Goal: Entertainment & Leisure: Consume media (video, audio)

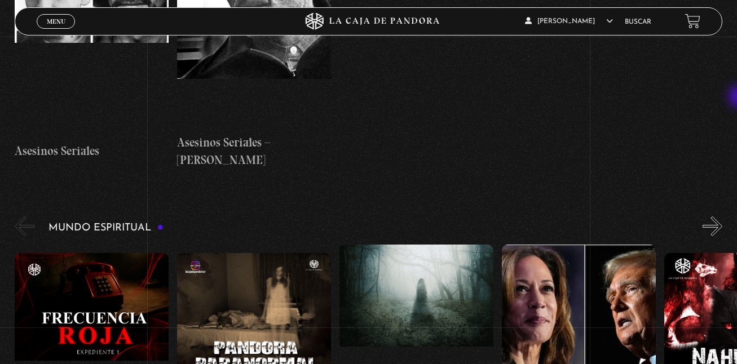
scroll to position [3338, 0]
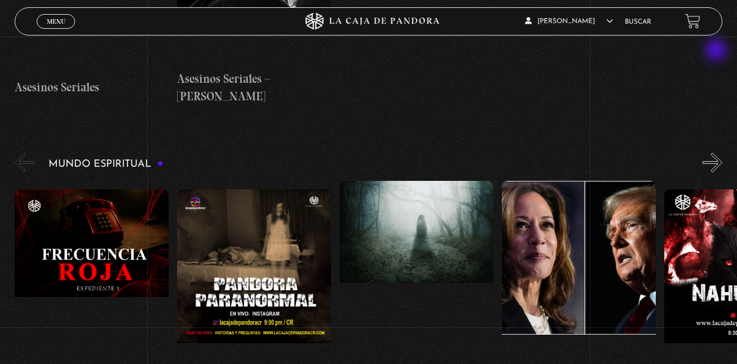
click at [718, 153] on button "»" at bounding box center [713, 163] width 20 height 20
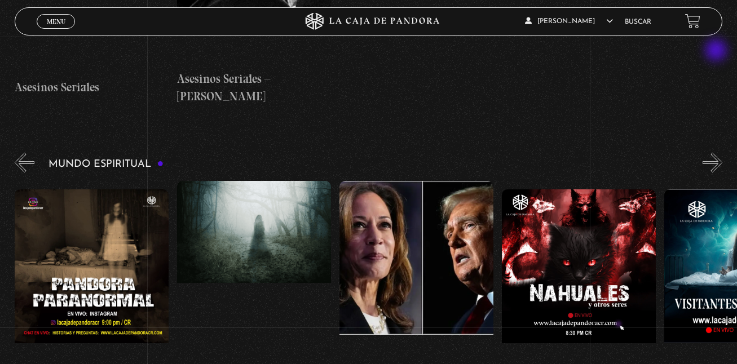
click at [718, 153] on button "»" at bounding box center [713, 163] width 20 height 20
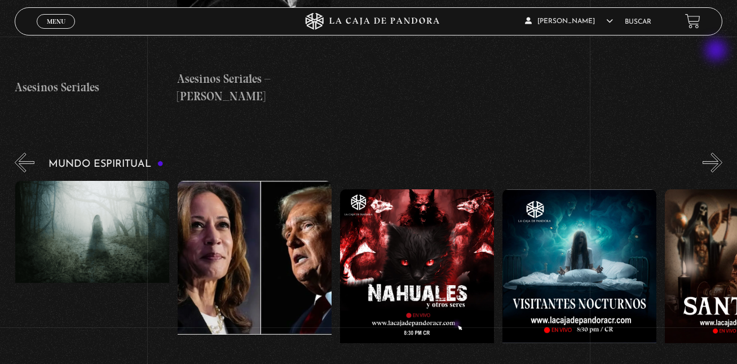
scroll to position [0, 325]
click at [717, 153] on button "»" at bounding box center [713, 163] width 20 height 20
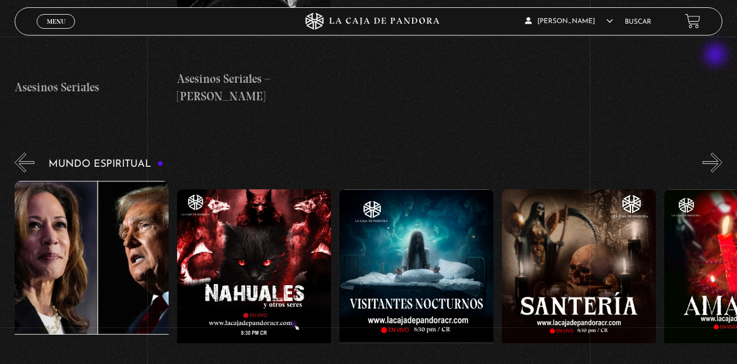
click at [717, 153] on button "»" at bounding box center [713, 163] width 20 height 20
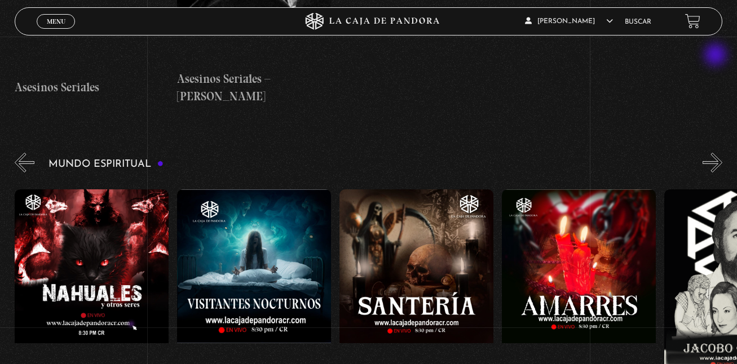
click at [717, 153] on button "»" at bounding box center [713, 163] width 20 height 20
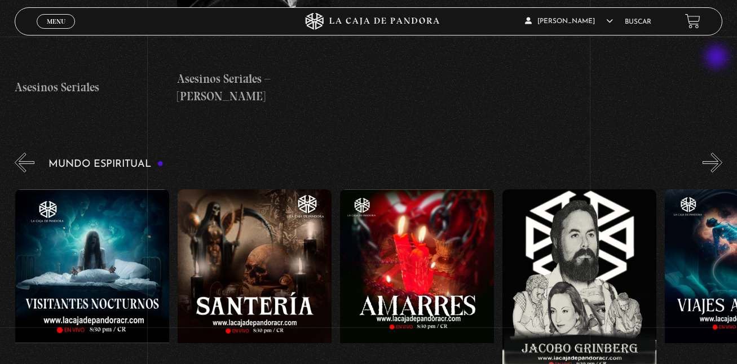
scroll to position [0, 812]
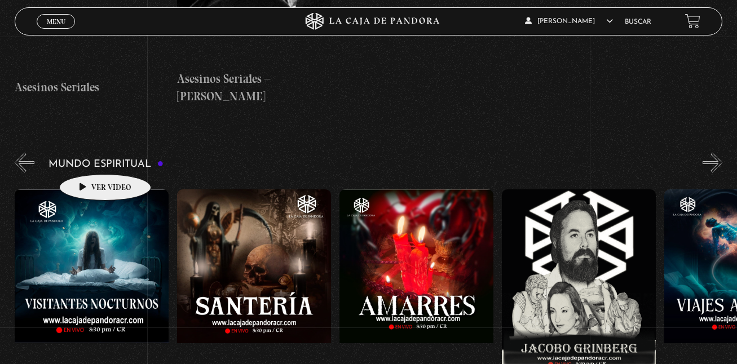
click at [87, 190] on figure at bounding box center [92, 291] width 154 height 203
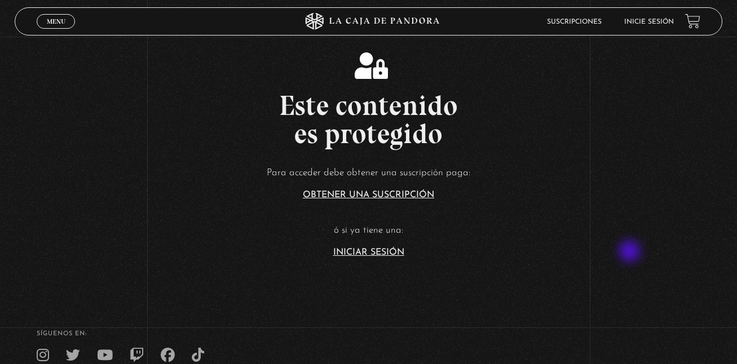
click at [631, 253] on article "Para acceder debe obtener una suscripción paga: Obtener una suscripción ó si ya…" at bounding box center [368, 211] width 737 height 92
